Goal: Communication & Community: Share content

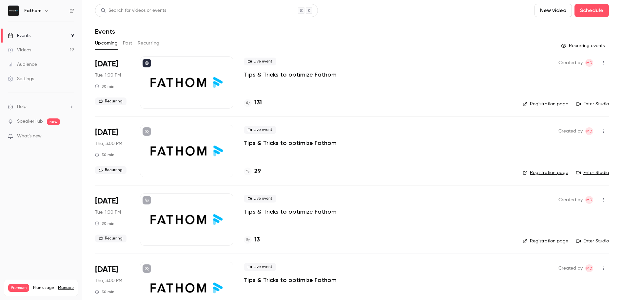
click at [127, 42] on button "Past" at bounding box center [128, 43] width 10 height 10
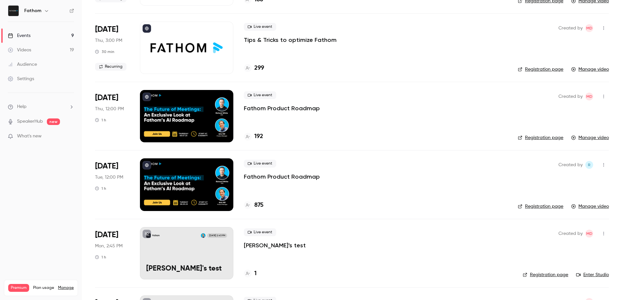
scroll to position [386, 0]
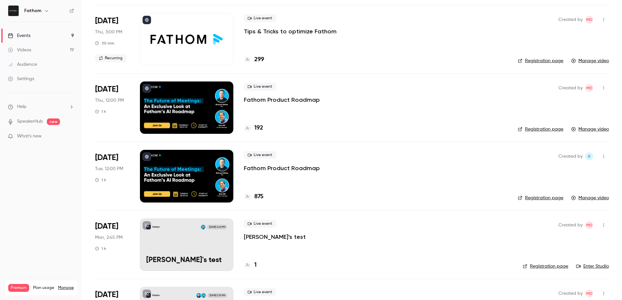
click at [186, 169] on div at bounding box center [186, 176] width 93 height 52
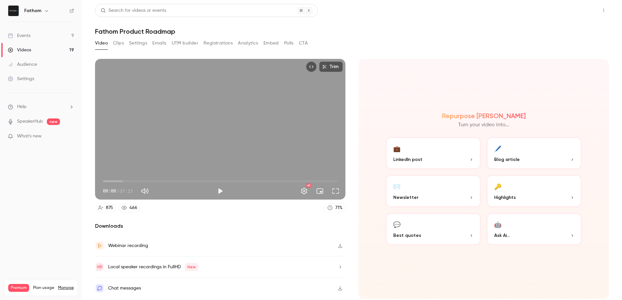
click at [579, 11] on button "Share" at bounding box center [580, 10] width 26 height 13
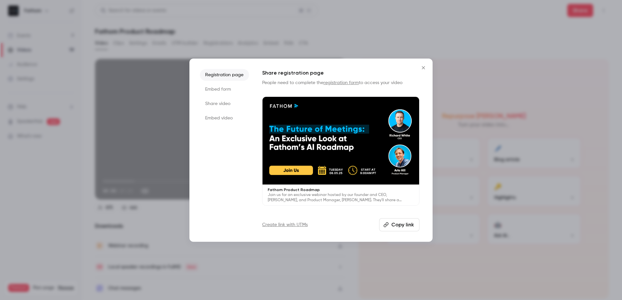
click at [220, 104] on li "Share video" at bounding box center [224, 104] width 49 height 12
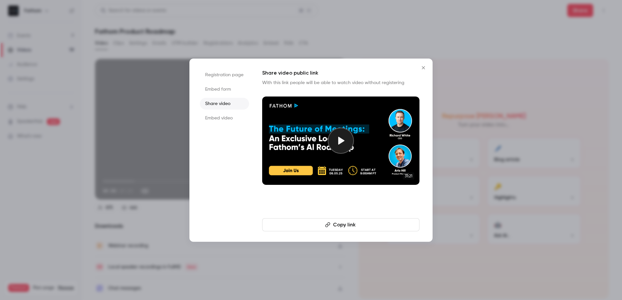
click at [340, 226] on button "Copy link" at bounding box center [340, 225] width 157 height 13
